Goal: Transaction & Acquisition: Obtain resource

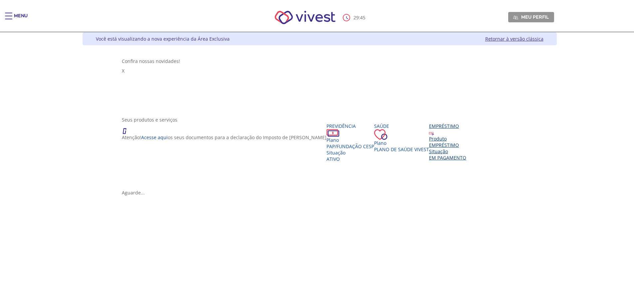
click at [429, 148] on div "EMPRÉSTIMO" at bounding box center [447, 145] width 37 height 6
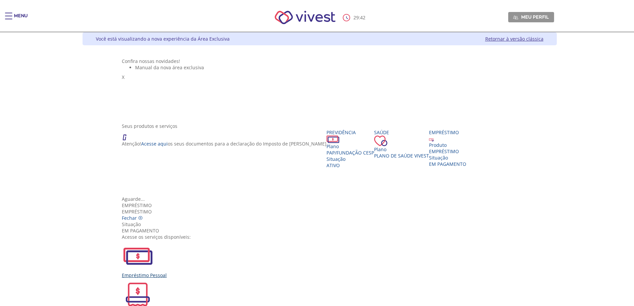
click at [154, 240] on img "Vivest" at bounding box center [138, 256] width 32 height 32
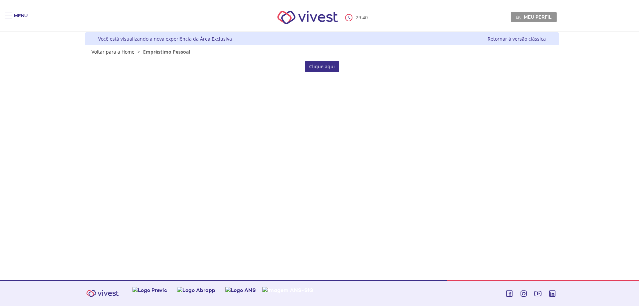
click at [320, 64] on link "Clique aqui" at bounding box center [322, 66] width 34 height 11
click at [11, 16] on div "Main header" at bounding box center [8, 19] width 7 height 13
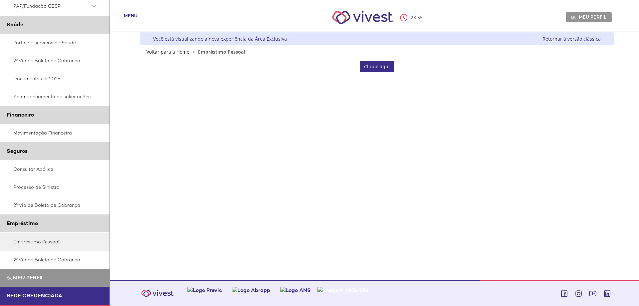
scroll to position [54, 0]
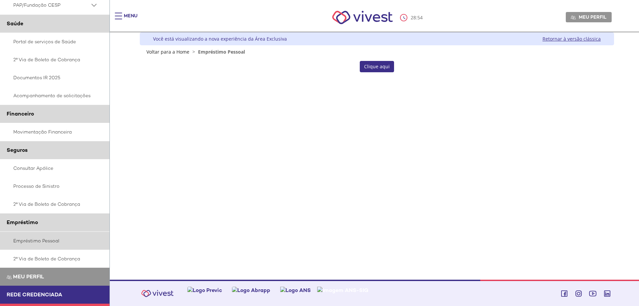
click at [39, 248] on link "Empréstimo Pessoal" at bounding box center [55, 241] width 110 height 18
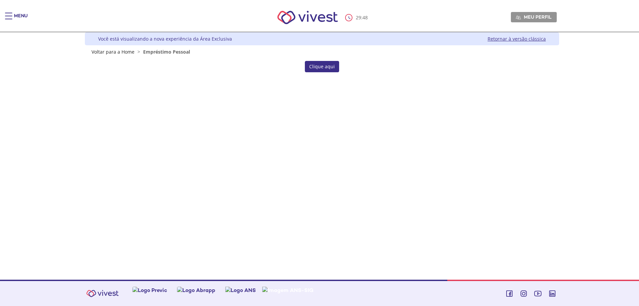
click at [318, 66] on link "Clique aqui" at bounding box center [322, 66] width 34 height 11
click at [519, 41] on link "Retornar à versão clássica" at bounding box center [517, 39] width 58 height 6
click at [321, 69] on link "Clique aqui" at bounding box center [322, 66] width 34 height 11
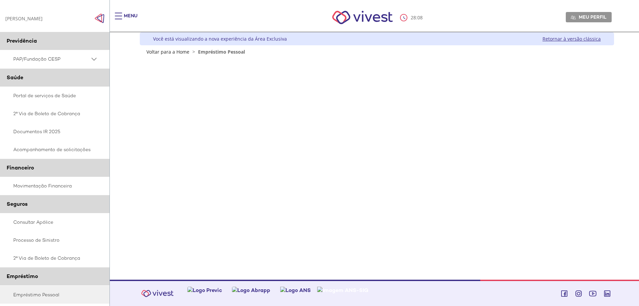
click at [31, 19] on div "[PERSON_NAME] [PERSON_NAME]" at bounding box center [23, 18] width 37 height 6
click at [595, 13] on link "Meu perfil" at bounding box center [589, 17] width 46 height 10
click at [587, 42] on span "Sair" at bounding box center [588, 43] width 7 height 6
